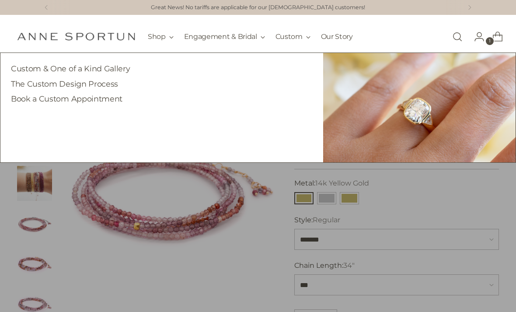
click at [108, 67] on link "Custom & One of a Kind Gallery" at bounding box center [70, 68] width 119 height 9
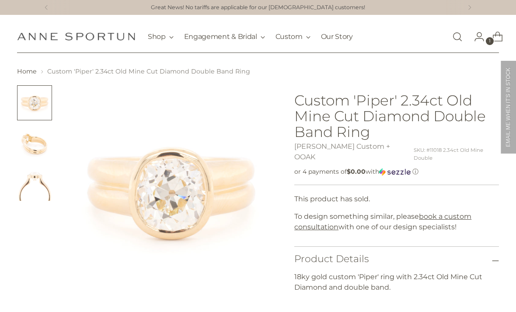
click at [27, 153] on img "Change image to image 2" at bounding box center [34, 143] width 35 height 35
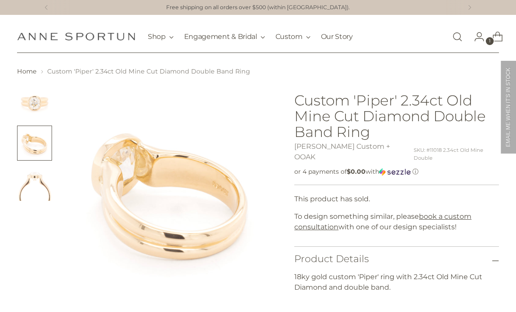
click at [26, 190] on img "Change image to image 3" at bounding box center [34, 183] width 35 height 35
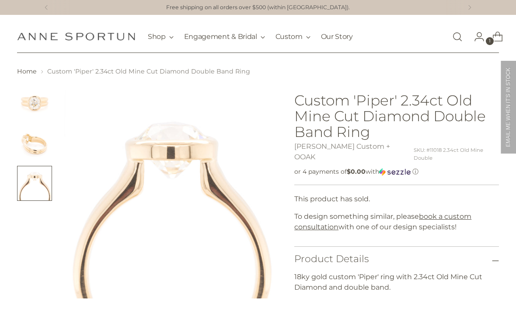
click at [32, 103] on img "Change image to image 1" at bounding box center [34, 102] width 35 height 35
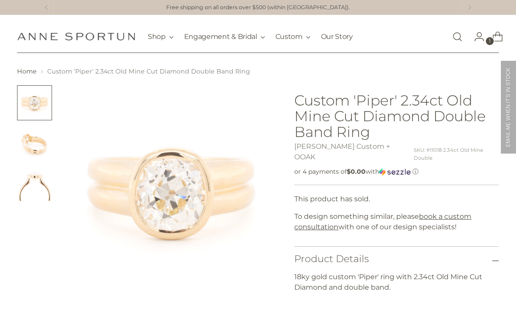
click at [453, 37] on link "Open search modal" at bounding box center [458, 37] width 18 height 18
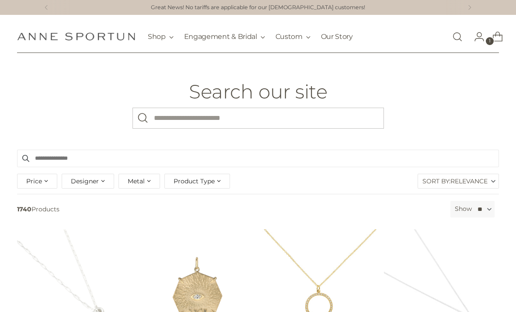
click at [251, 105] on div "Search our site What are you looking for?" at bounding box center [258, 104] width 350 height 47
click at [260, 108] on input "What are you looking for?" at bounding box center [259, 118] width 252 height 21
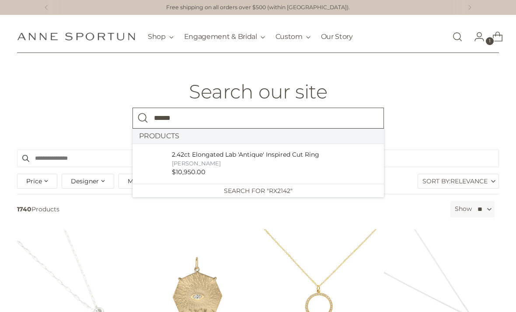
type input "******"
click at [143, 118] on button "Search" at bounding box center [143, 118] width 21 height 21
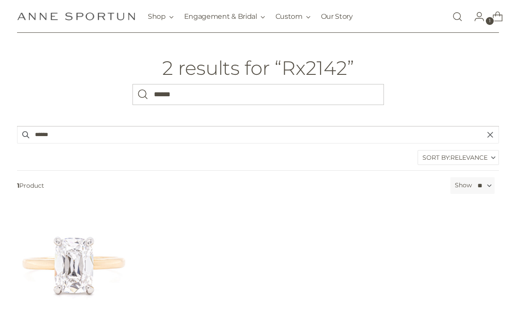
scroll to position [25, 0]
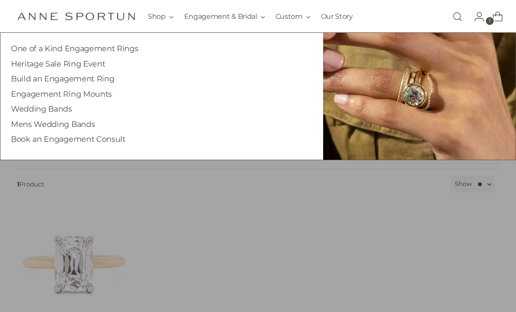
click at [122, 52] on link "One of a Kind Engagement Rings" at bounding box center [74, 48] width 127 height 9
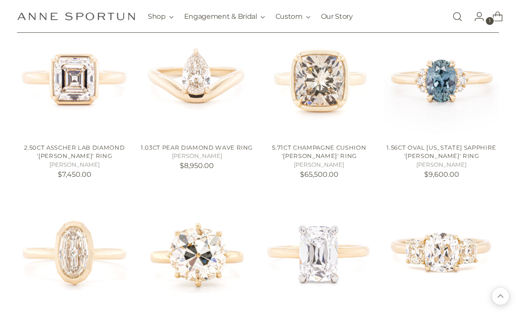
scroll to position [361, 0]
click at [349, 96] on img "5.71ct Champagne Cushion 'Haley' Ring" at bounding box center [319, 78] width 115 height 115
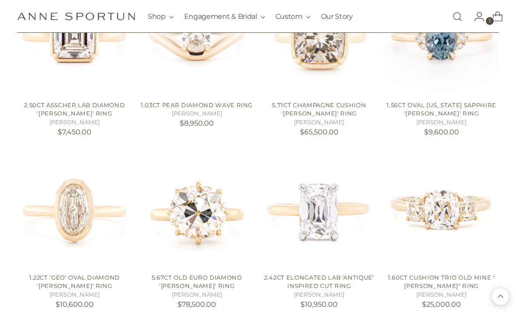
scroll to position [412, 0]
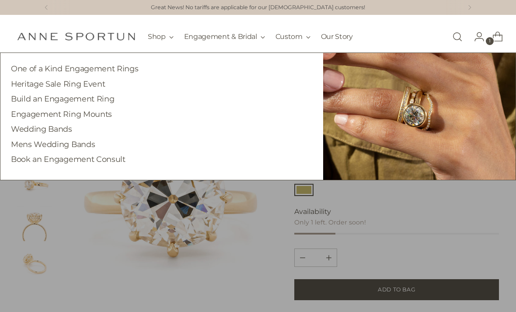
click at [107, 73] on link "One of a Kind Engagement Rings" at bounding box center [74, 68] width 127 height 9
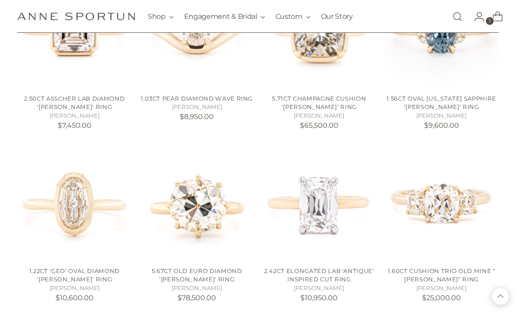
scroll to position [411, 0]
